Goal: Task Accomplishment & Management: Use online tool/utility

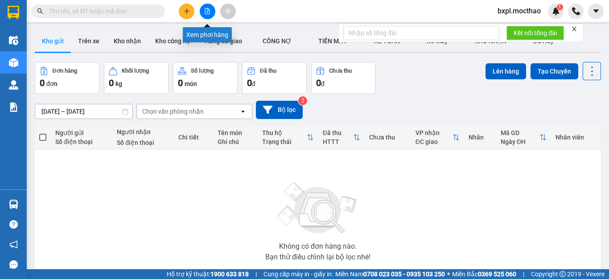
click at [209, 10] on icon "file-add" at bounding box center [207, 11] width 5 height 6
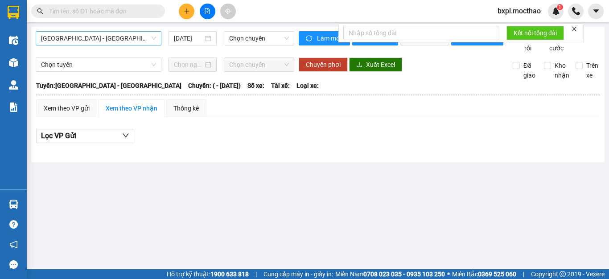
click at [123, 37] on span "[GEOGRAPHIC_DATA] - [GEOGRAPHIC_DATA]" at bounding box center [98, 38] width 115 height 13
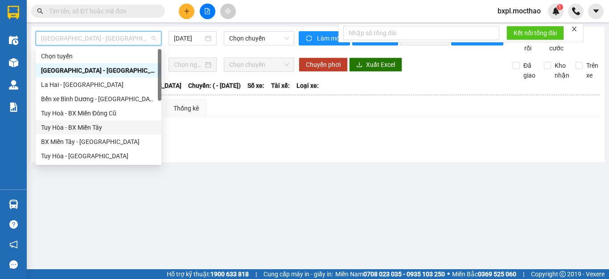
click at [75, 127] on div "Tuy Hòa - BX Miền Tây" at bounding box center [98, 128] width 115 height 10
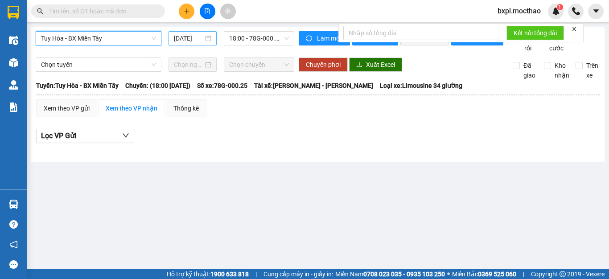
click at [191, 37] on input "[DATE]" at bounding box center [188, 38] width 29 height 10
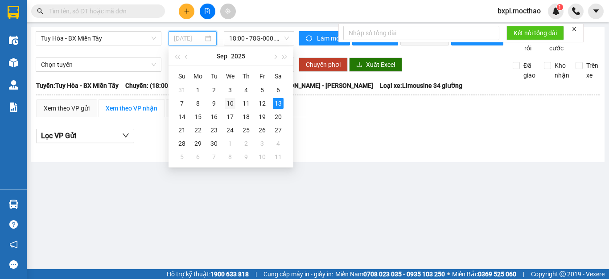
click at [229, 104] on div "10" at bounding box center [230, 103] width 11 height 11
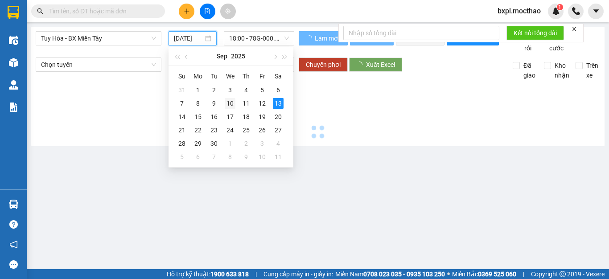
type input "[DATE]"
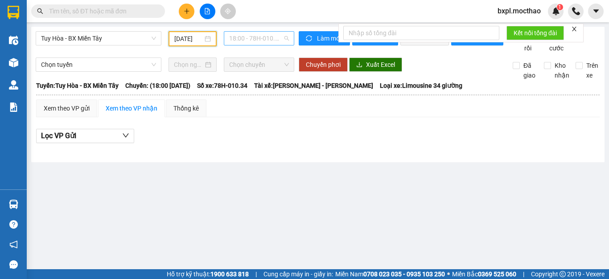
click at [254, 36] on span "18:00 - 78H-010.34" at bounding box center [259, 38] width 60 height 13
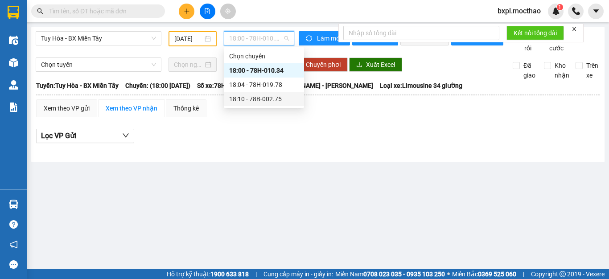
click at [255, 100] on div "18:10 - 78B-002.75" at bounding box center [264, 99] width 70 height 10
